Goal: Navigation & Orientation: Go to known website

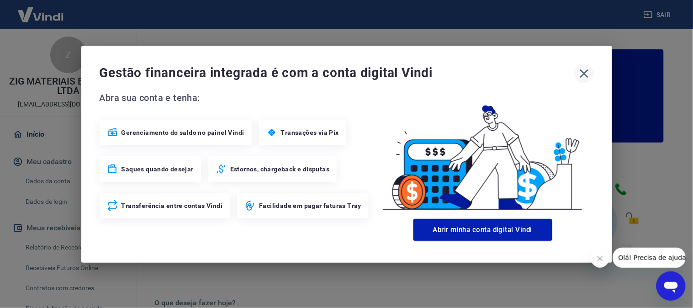
click at [584, 71] on icon "button" at bounding box center [584, 73] width 15 height 15
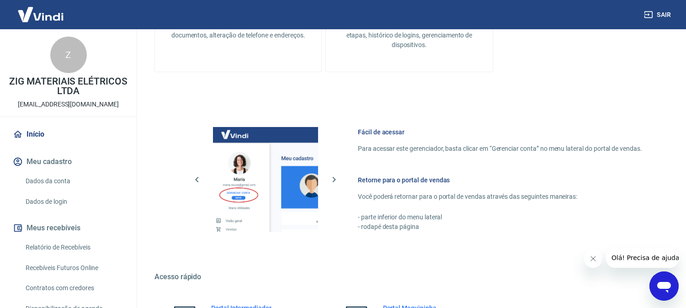
scroll to position [509, 0]
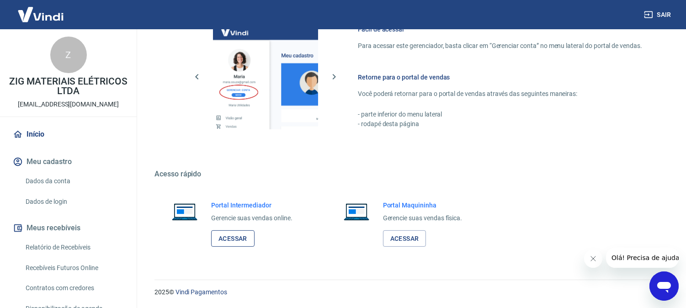
click at [229, 239] on link "Acessar" at bounding box center [232, 238] width 43 height 17
